Goal: Task Accomplishment & Management: Use online tool/utility

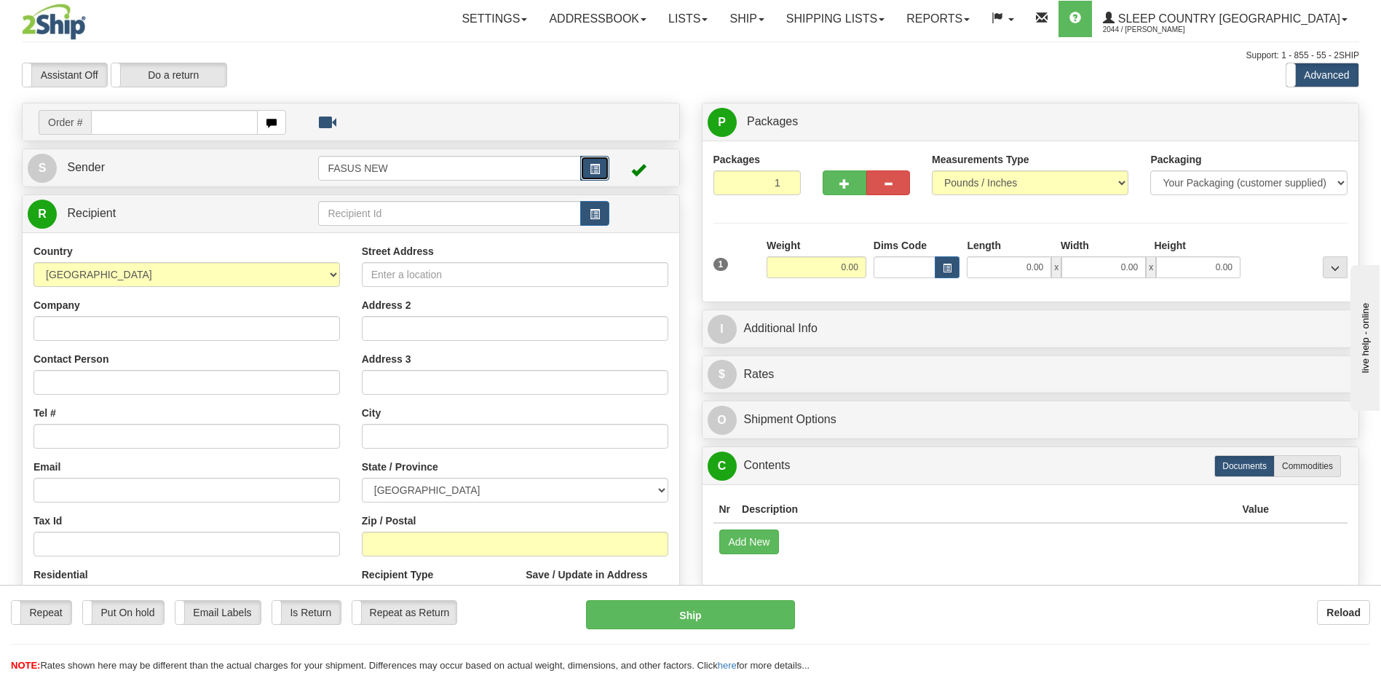
click at [597, 167] on span "button" at bounding box center [595, 169] width 10 height 9
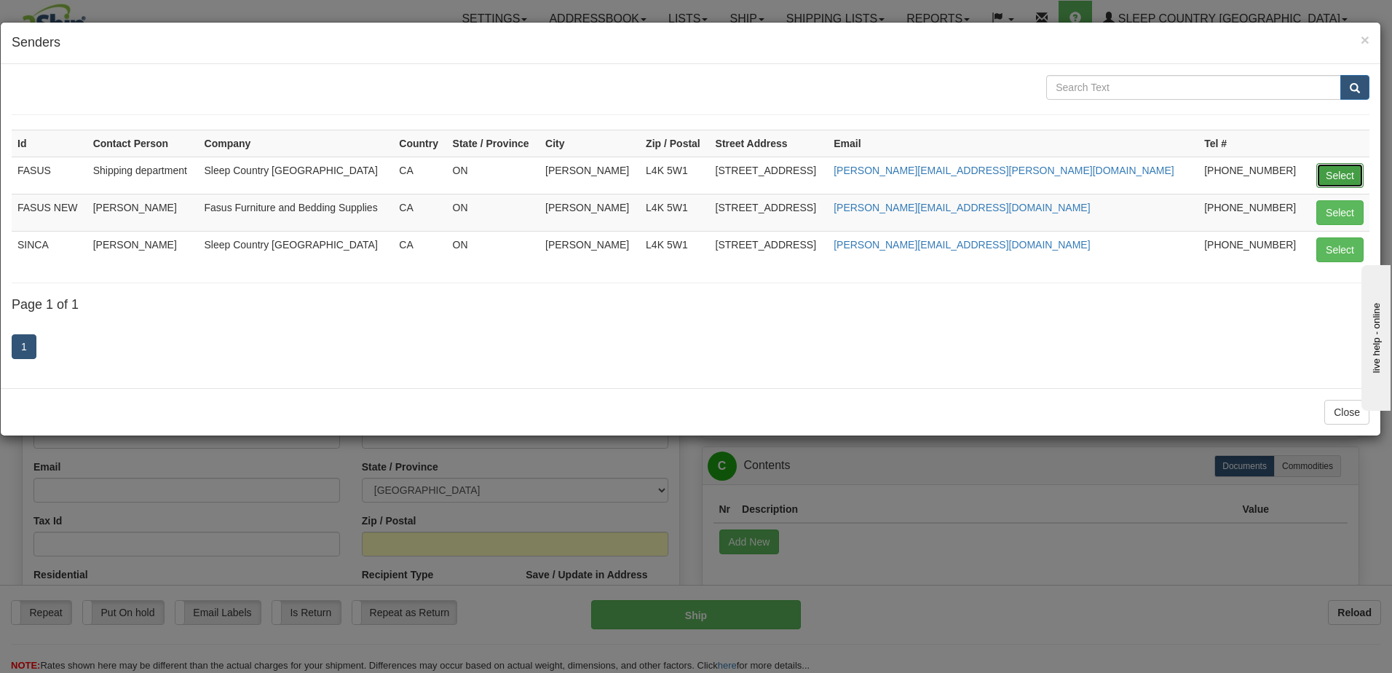
click at [1340, 173] on button "Select" at bounding box center [1340, 175] width 47 height 25
type input "FASUS"
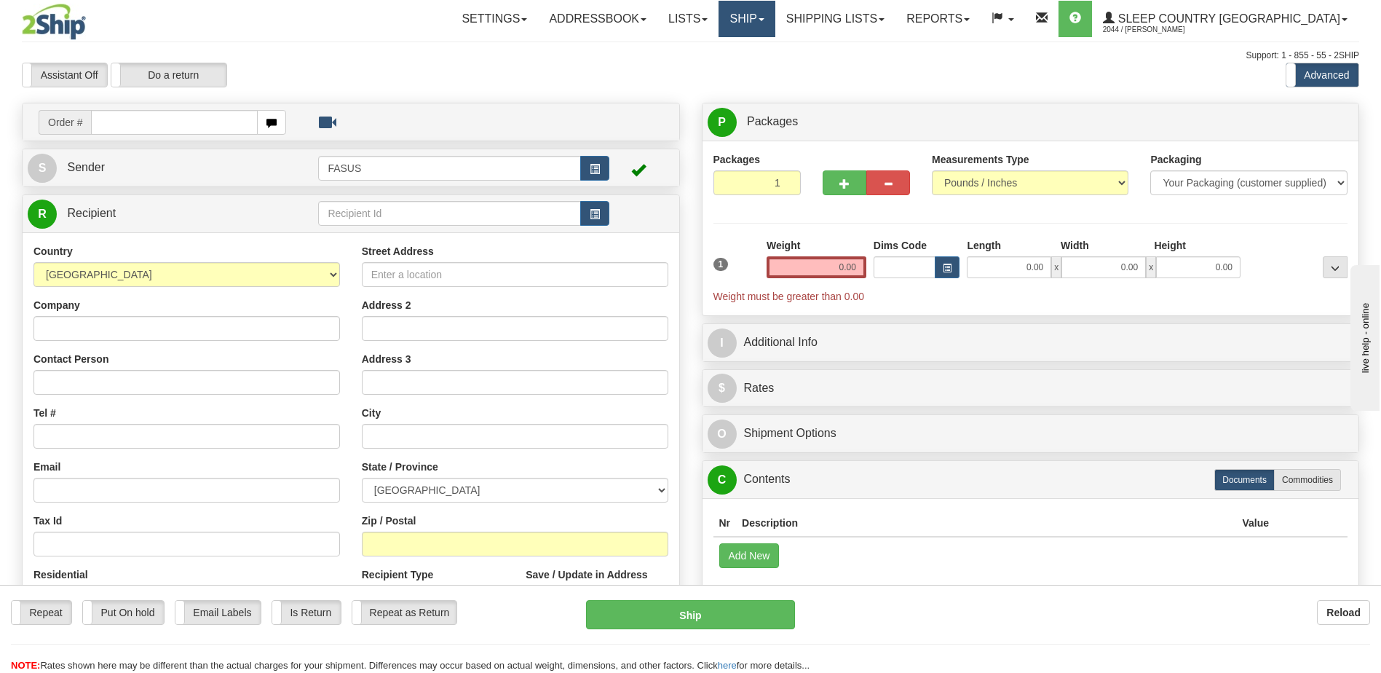
click at [775, 20] on link "Ship" at bounding box center [747, 19] width 56 height 36
click at [760, 69] on span "OnHold / Order Queue" at bounding box center [709, 70] width 103 height 12
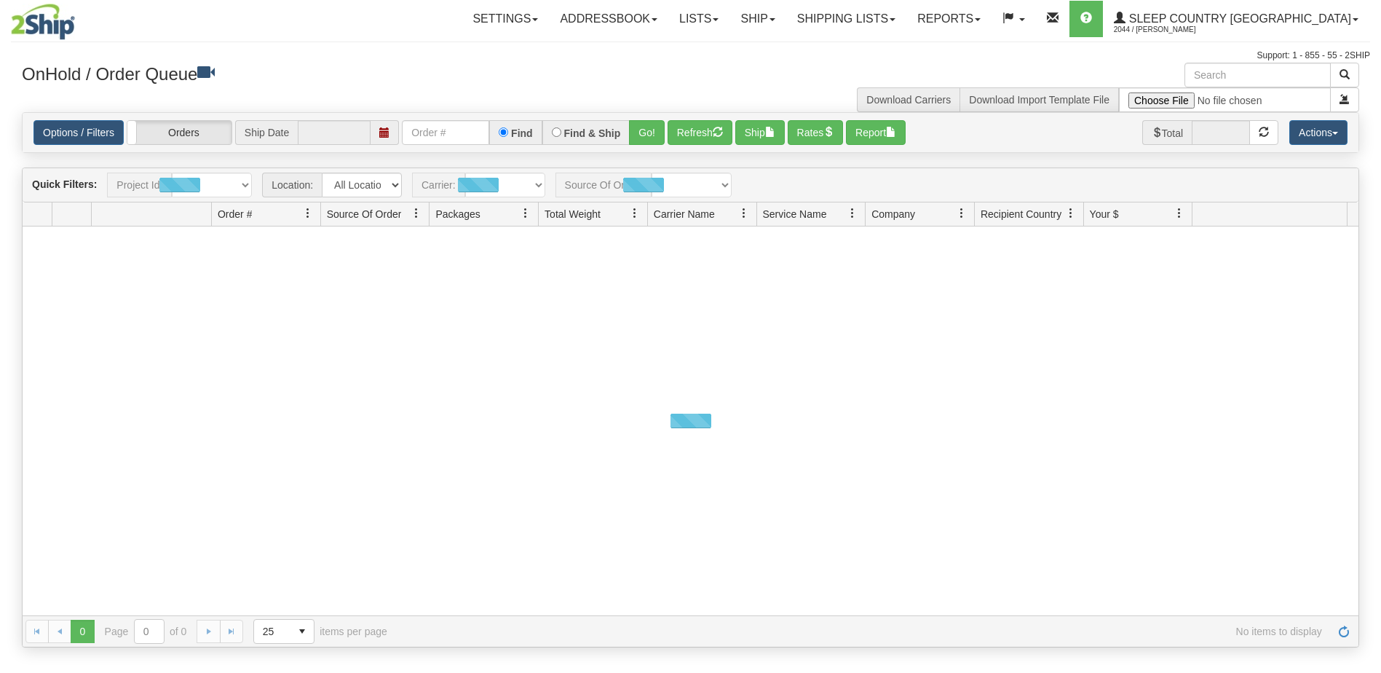
type input "[DATE]"
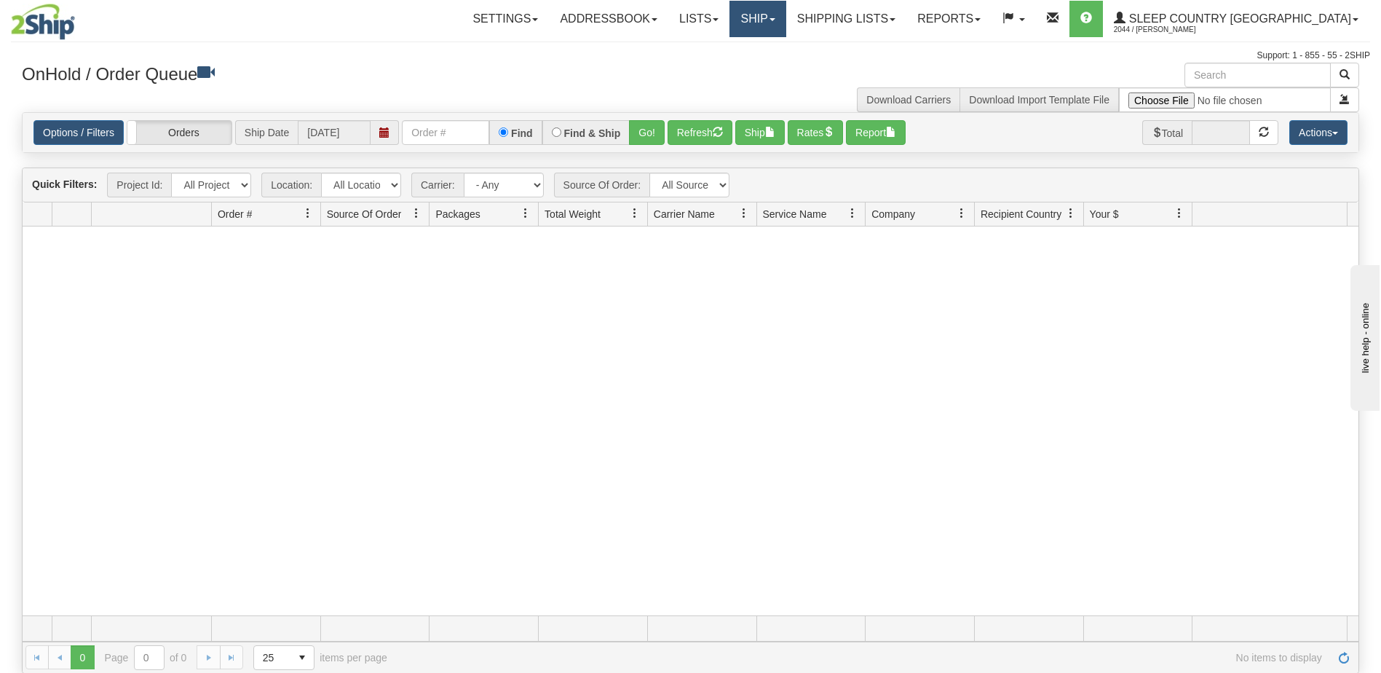
click at [786, 23] on link "Ship" at bounding box center [758, 19] width 56 height 36
click at [724, 47] on span "Ship Screen" at bounding box center [696, 51] width 55 height 12
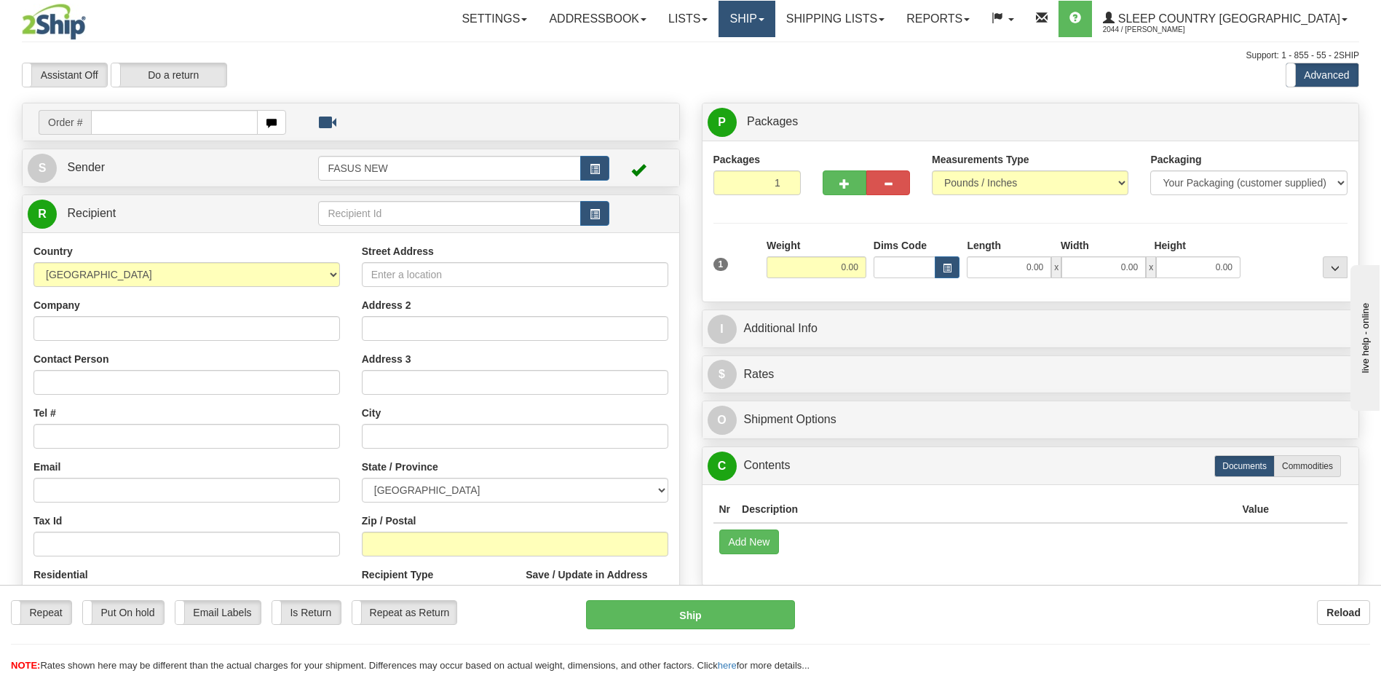
click at [775, 21] on link "Ship" at bounding box center [747, 19] width 56 height 36
click at [760, 69] on span "OnHold / Order Queue" at bounding box center [709, 70] width 103 height 12
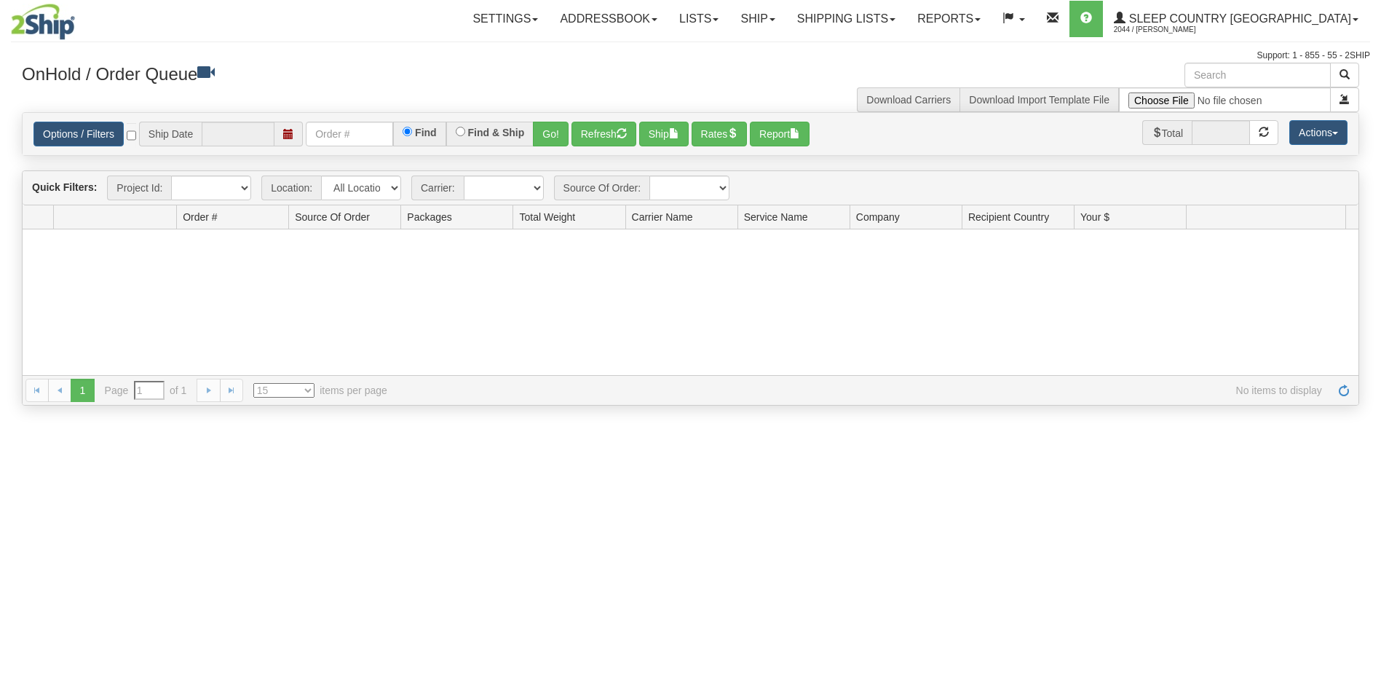
type input "[DATE]"
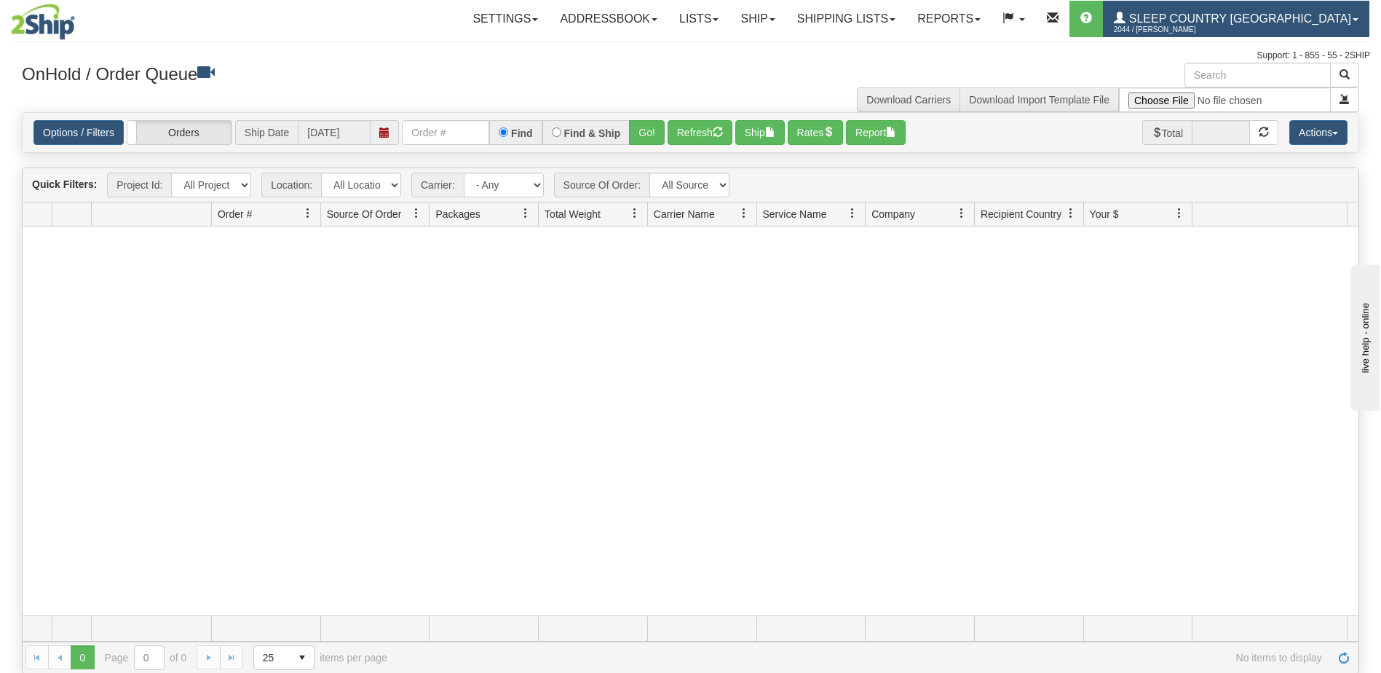
click at [1269, 22] on span "Sleep Country [GEOGRAPHIC_DATA]" at bounding box center [1239, 18] width 226 height 12
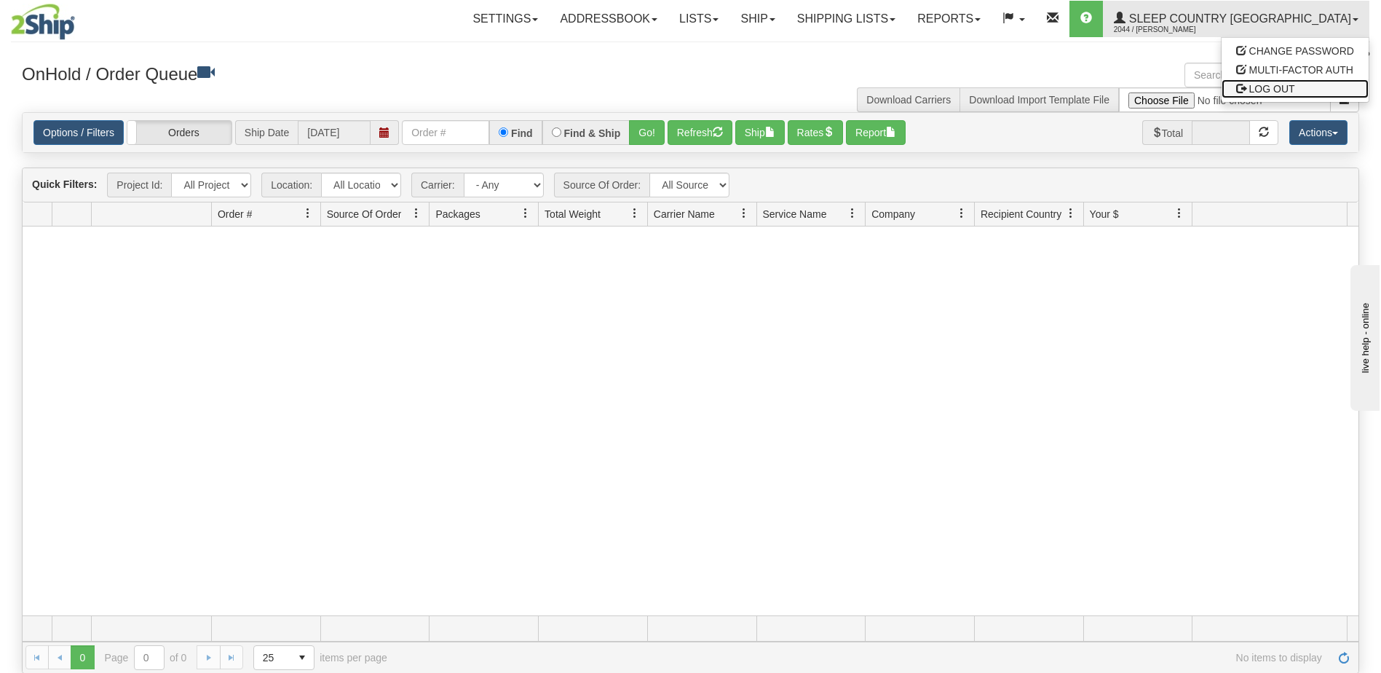
click at [1304, 87] on link "LOG OUT" at bounding box center [1295, 88] width 147 height 19
